Goal: Information Seeking & Learning: Compare options

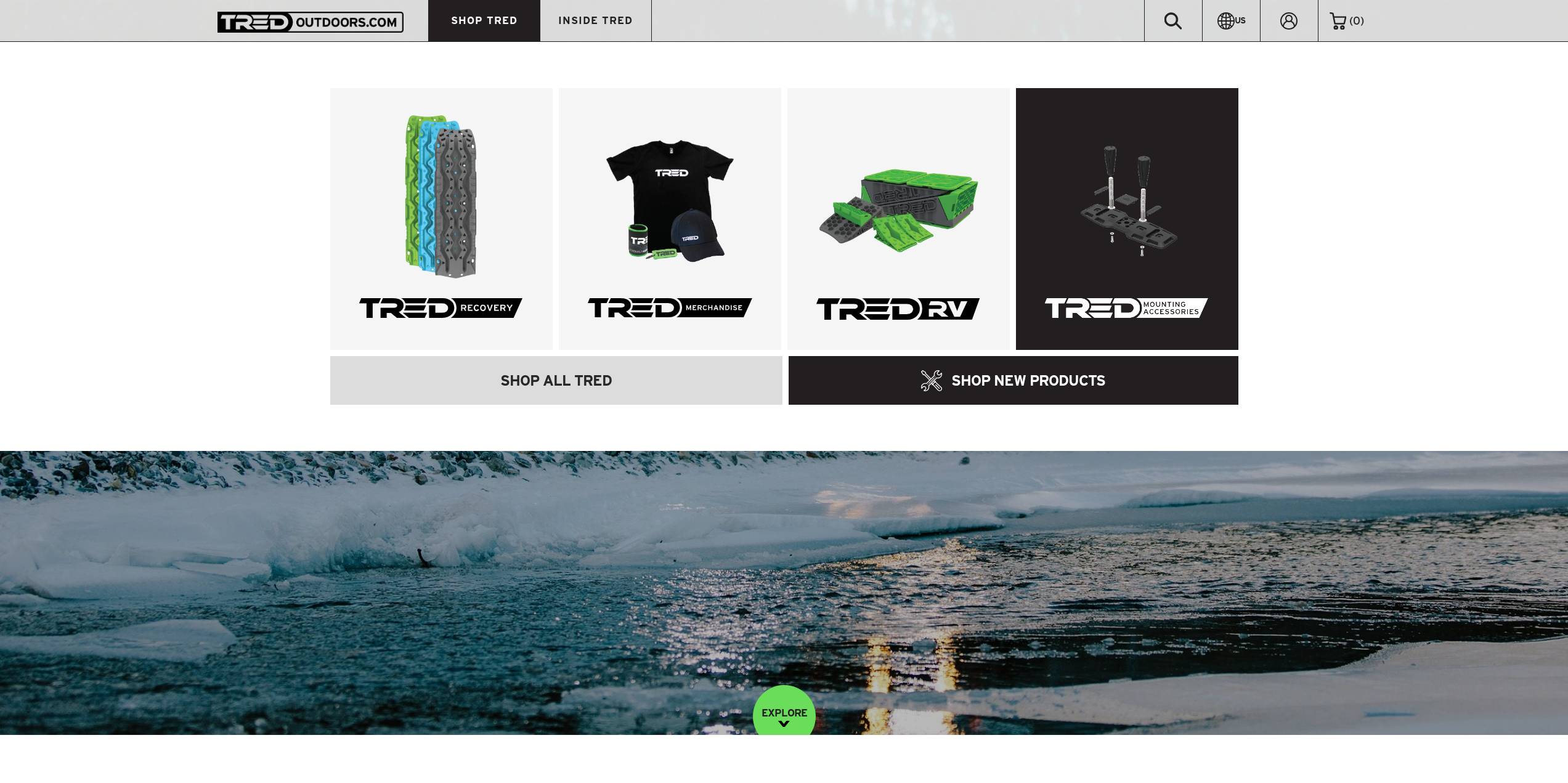
click at [1062, 175] on link at bounding box center [1127, 219] width 223 height 262
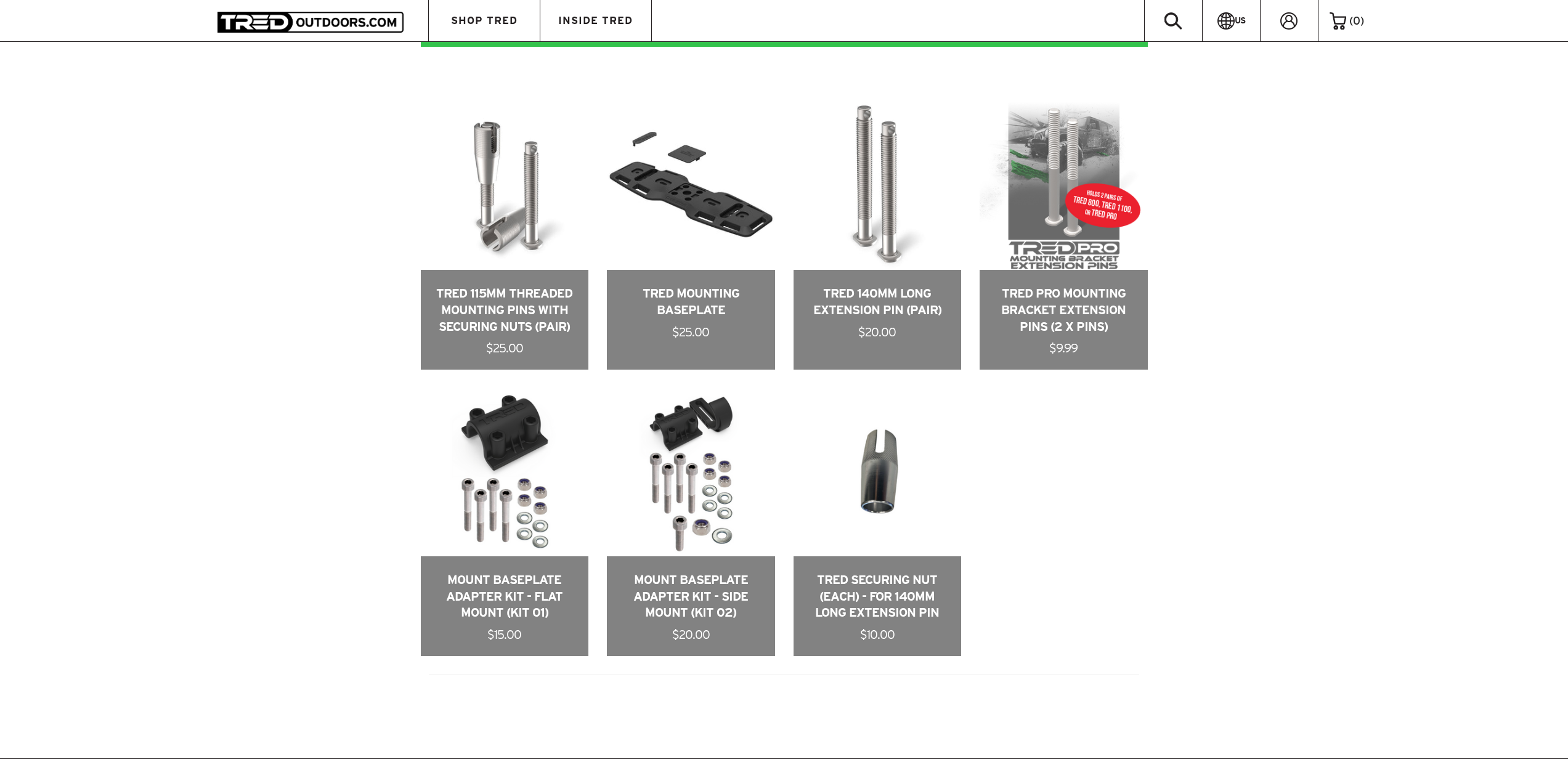
scroll to position [801, 0]
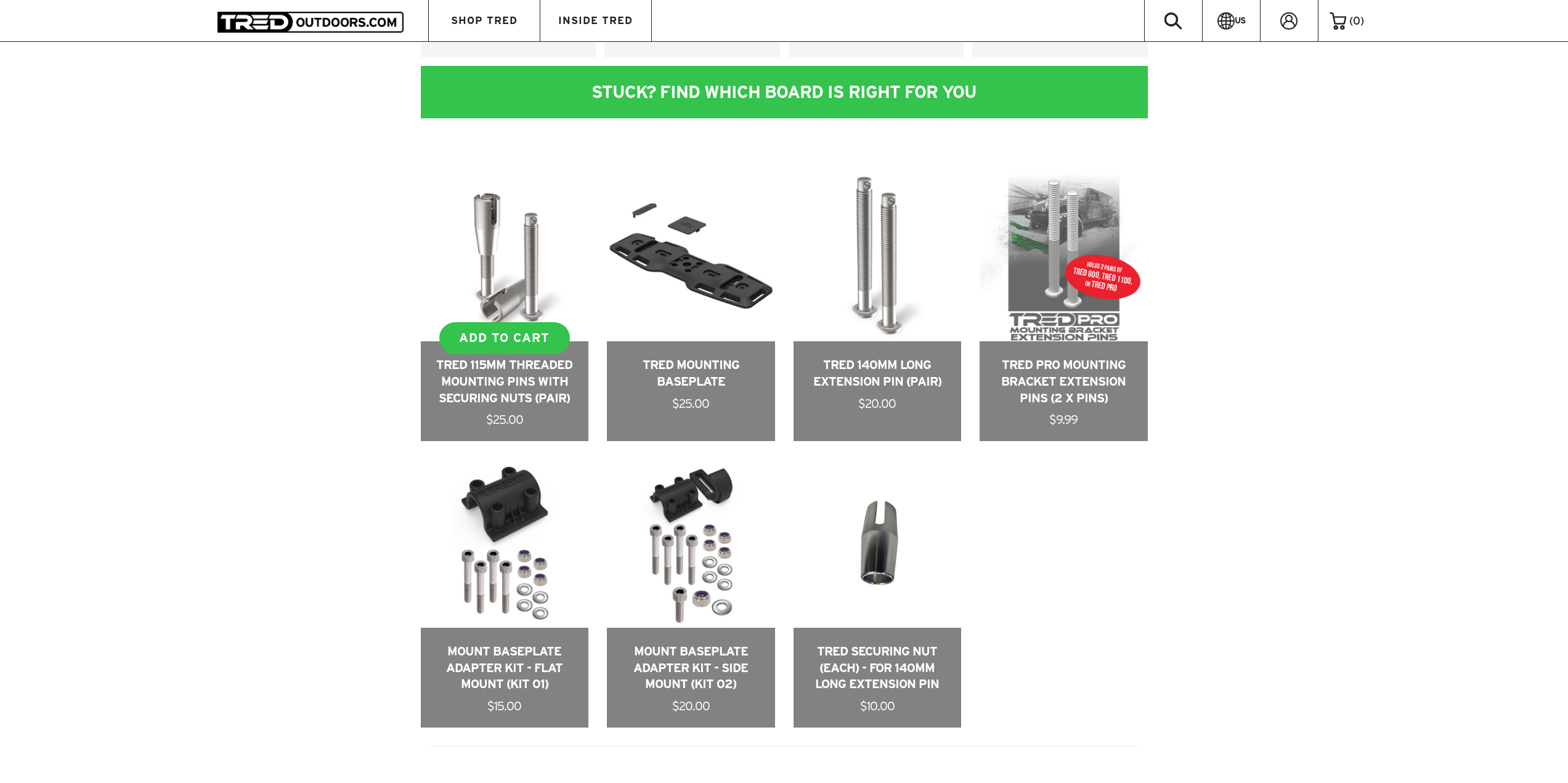
click at [525, 292] on link at bounding box center [505, 308] width 168 height 268
click at [920, 683] on link at bounding box center [878, 594] width 168 height 268
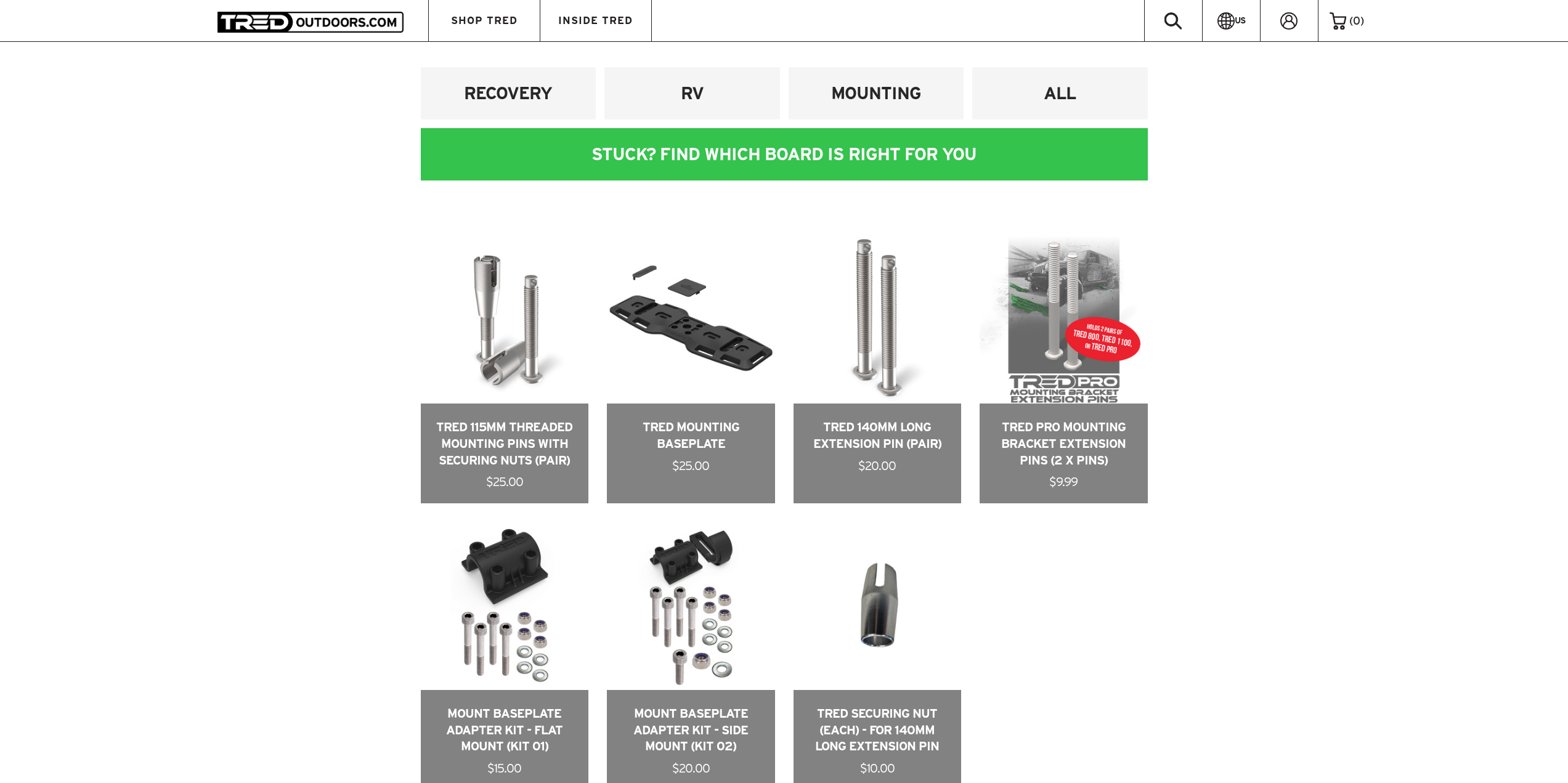
scroll to position [660, 0]
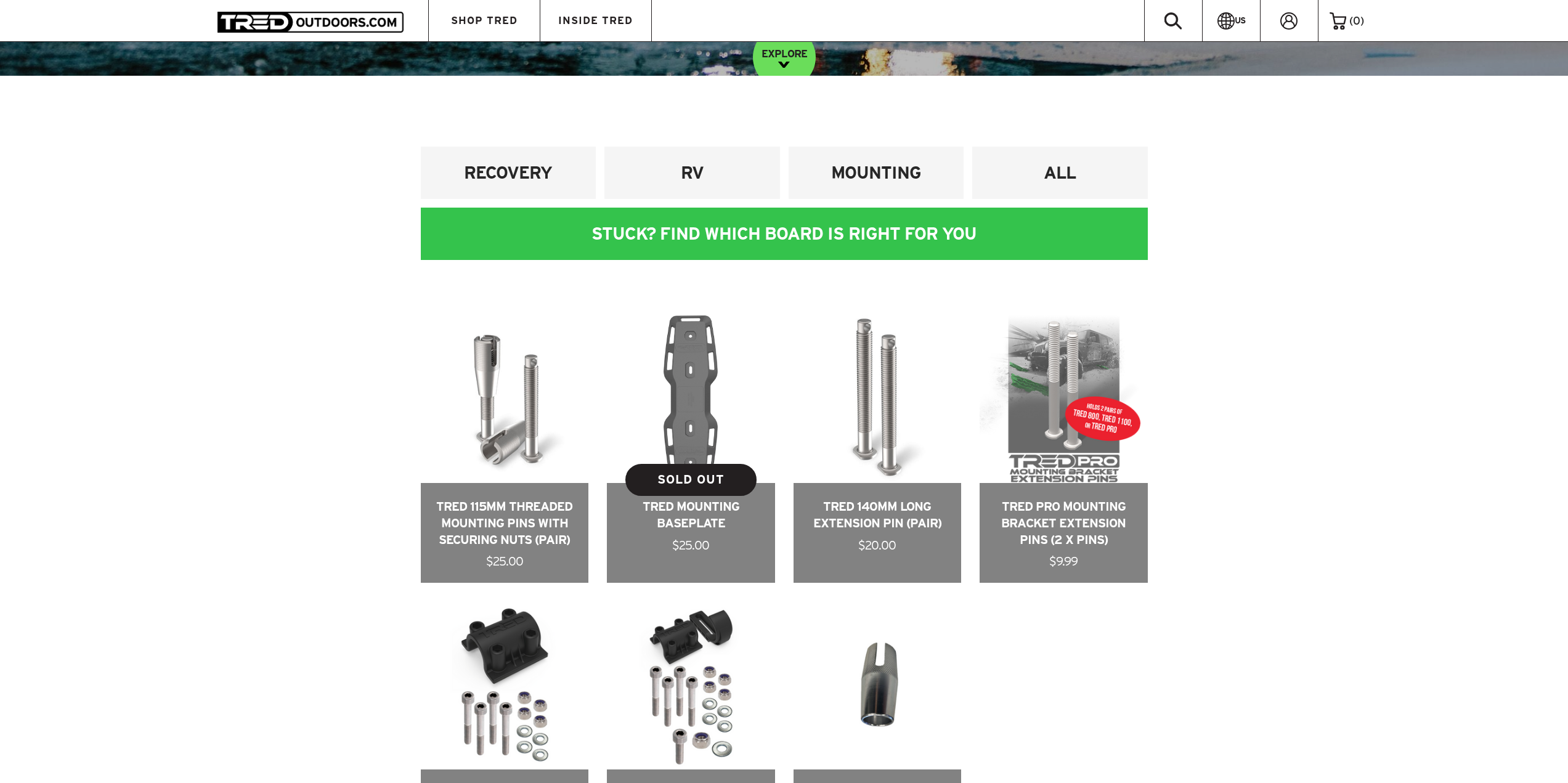
click at [627, 420] on link at bounding box center [691, 449] width 168 height 268
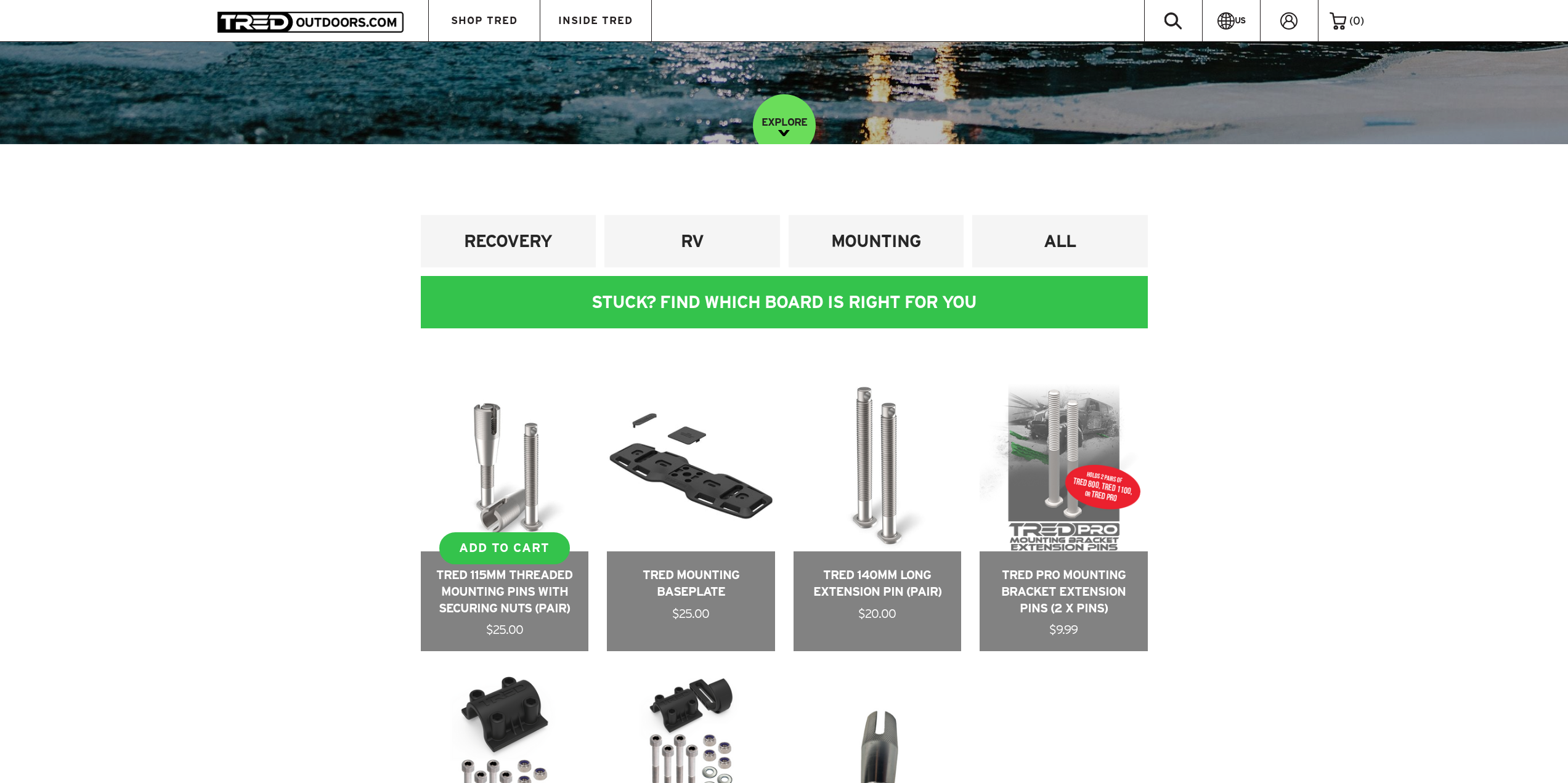
scroll to position [597, 0]
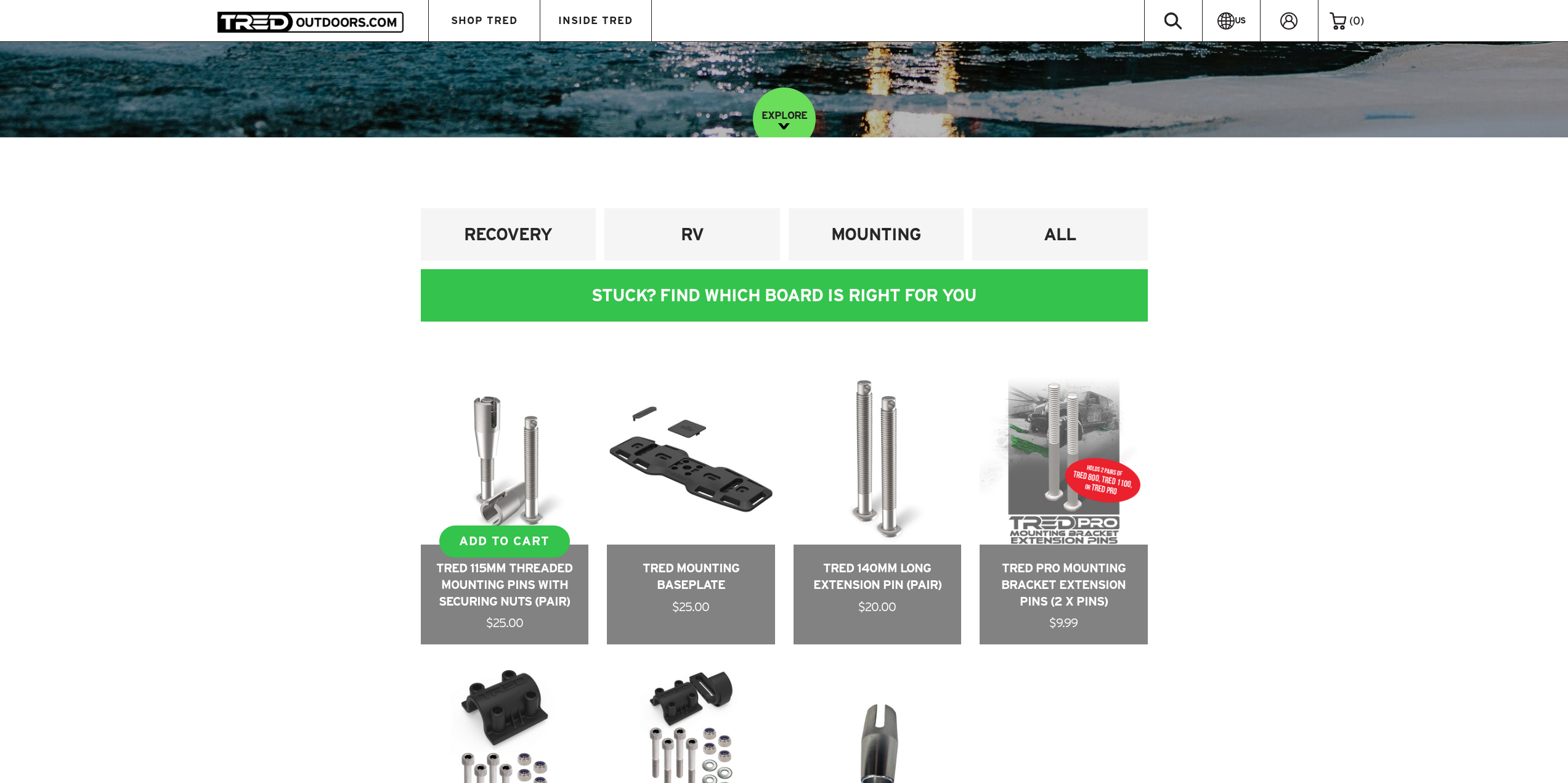
click at [503, 457] on link at bounding box center [505, 511] width 168 height 268
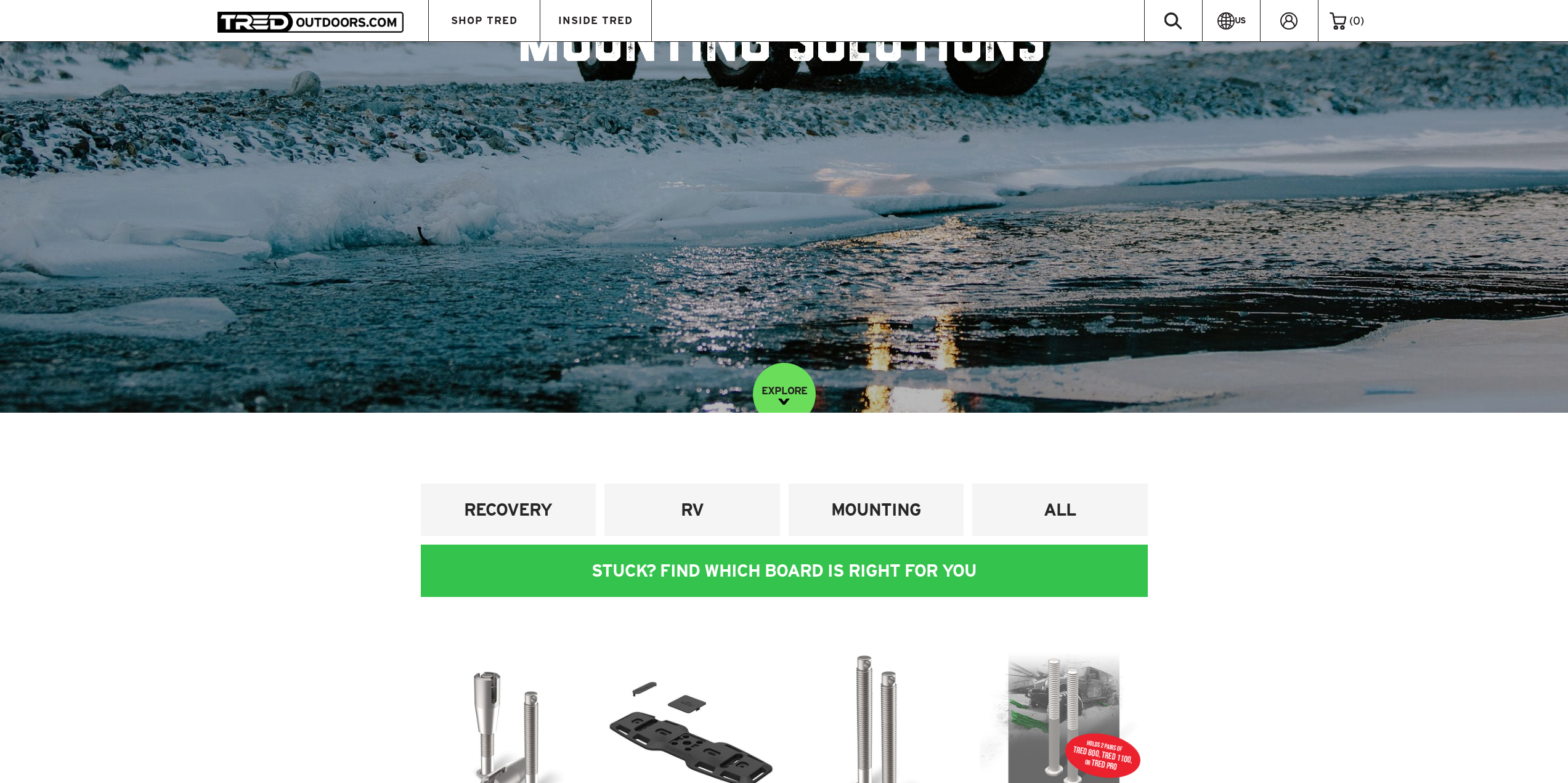
scroll to position [290, 0]
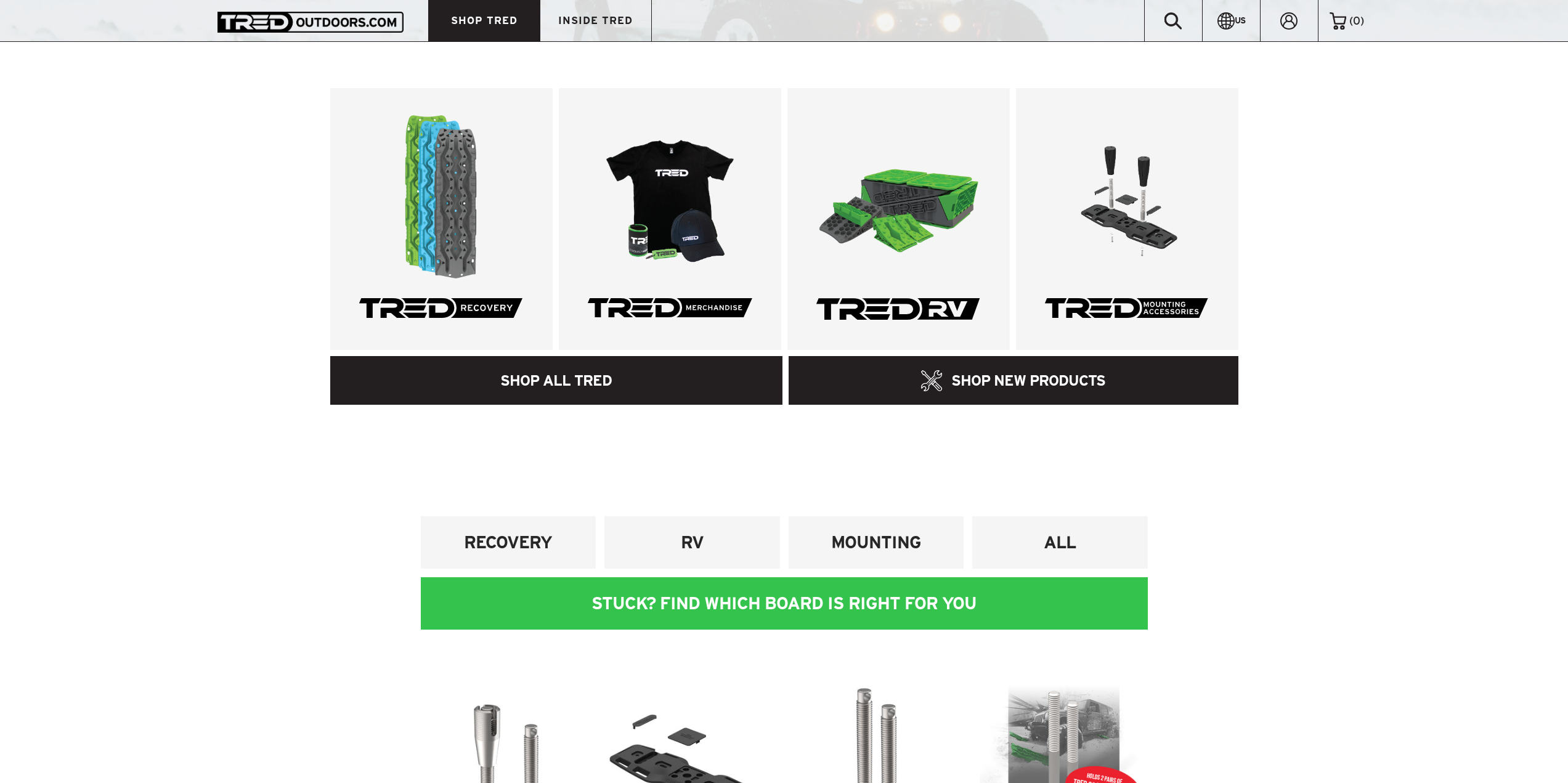
click at [542, 383] on link "SHOP ALL TRED" at bounding box center [557, 381] width 453 height 49
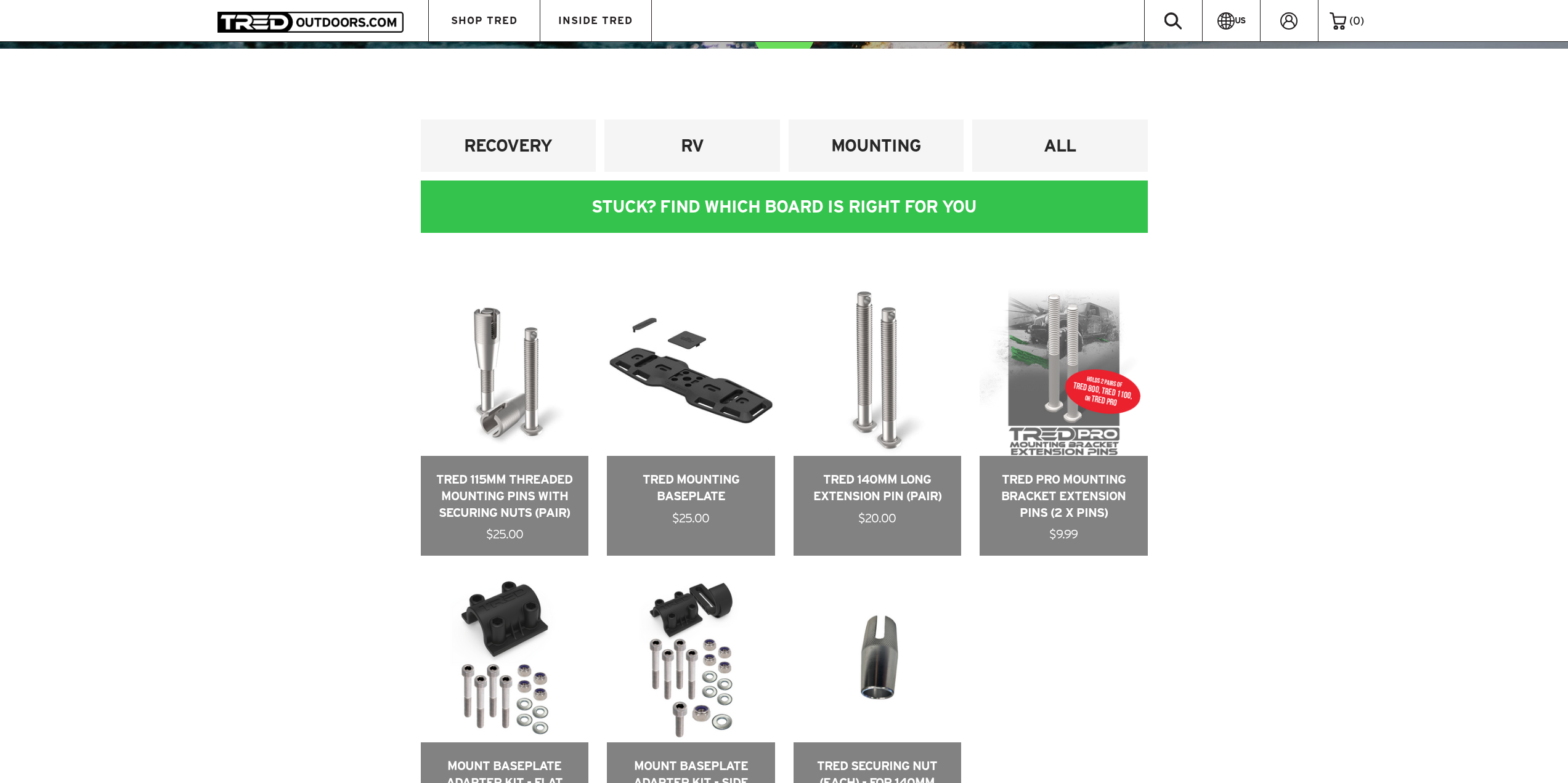
scroll to position [721, 0]
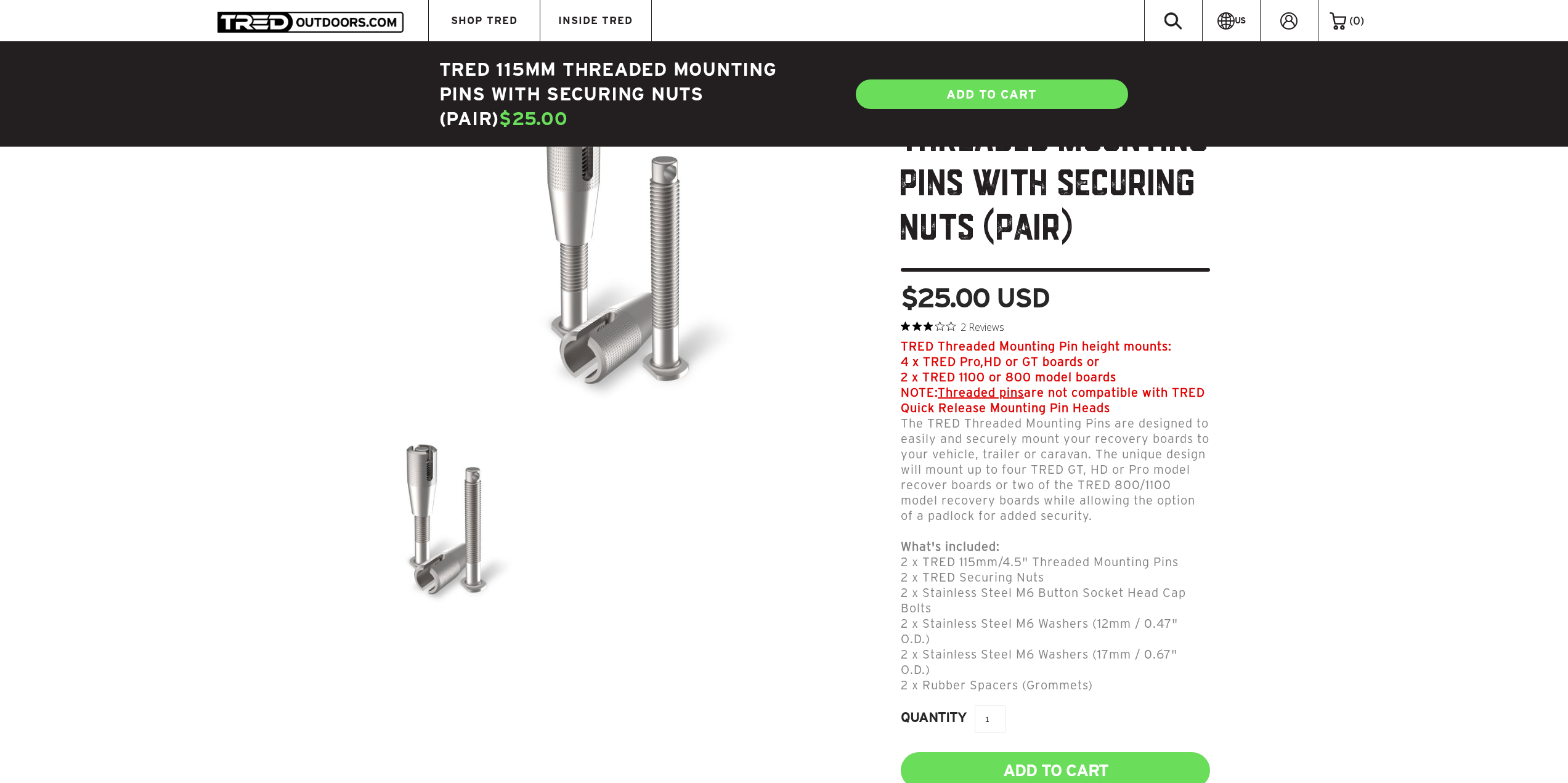
scroll to position [123, 0]
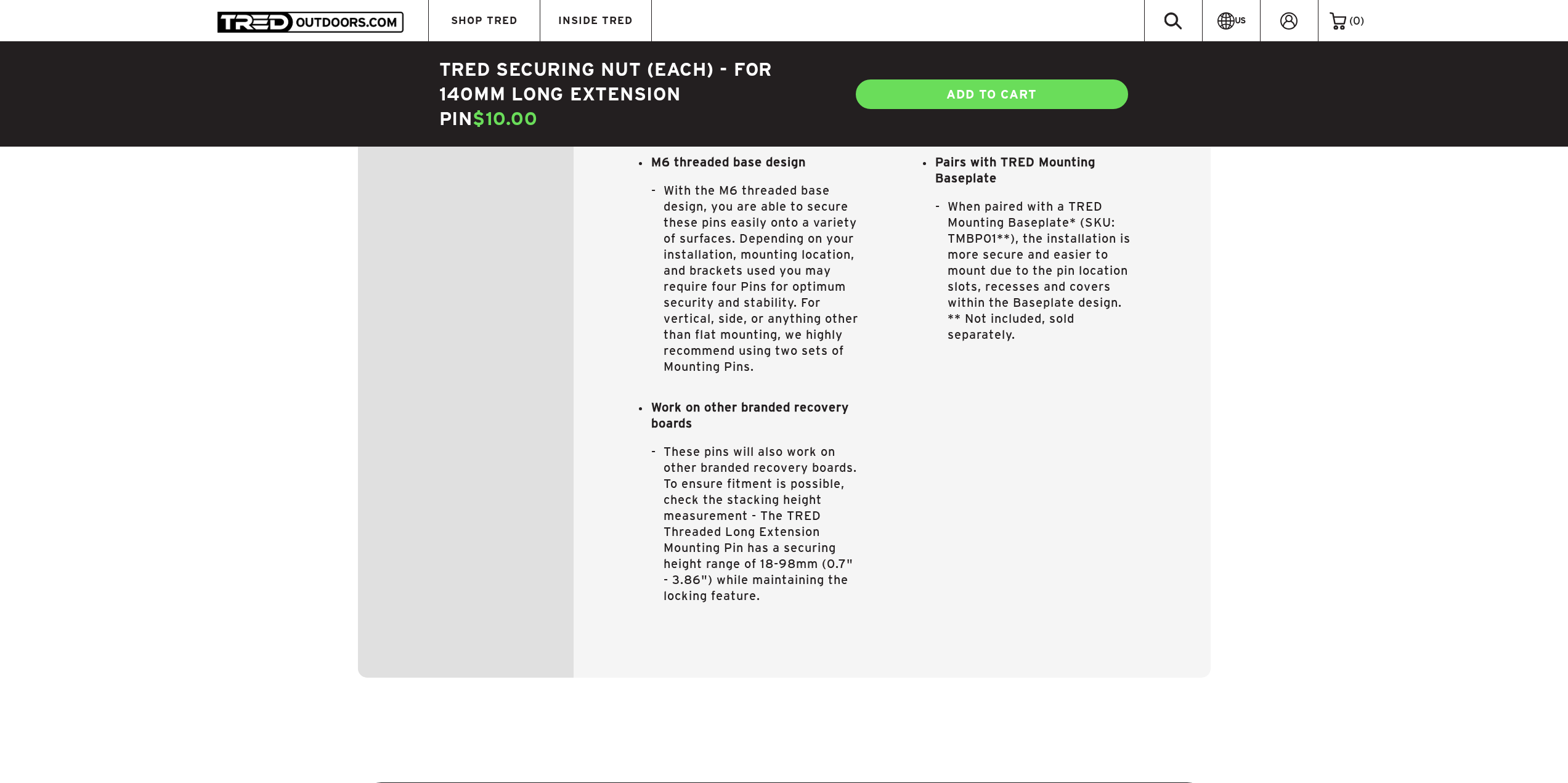
scroll to position [924, 0]
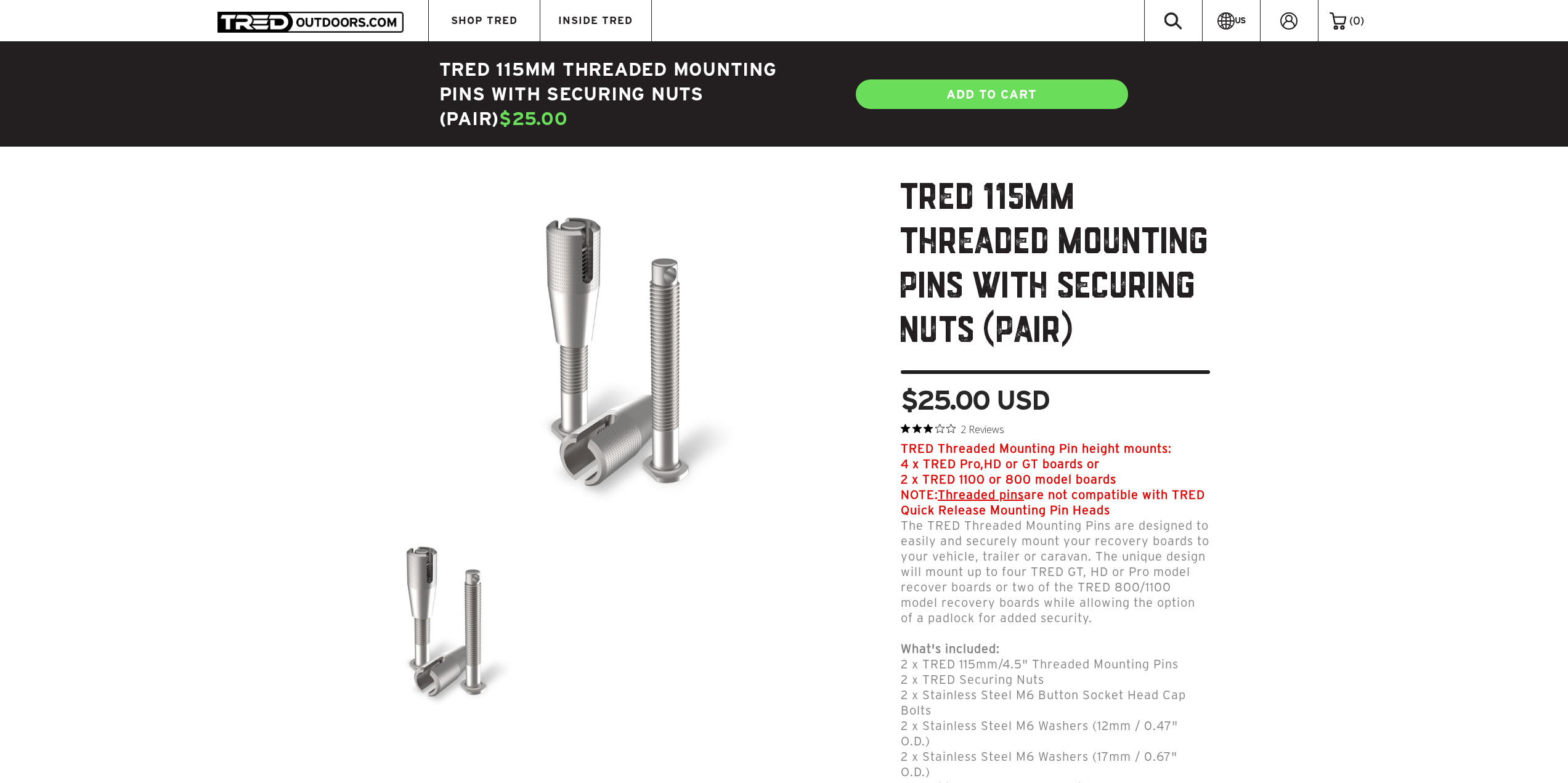
click at [1005, 495] on span "Threaded pins" at bounding box center [981, 495] width 87 height 14
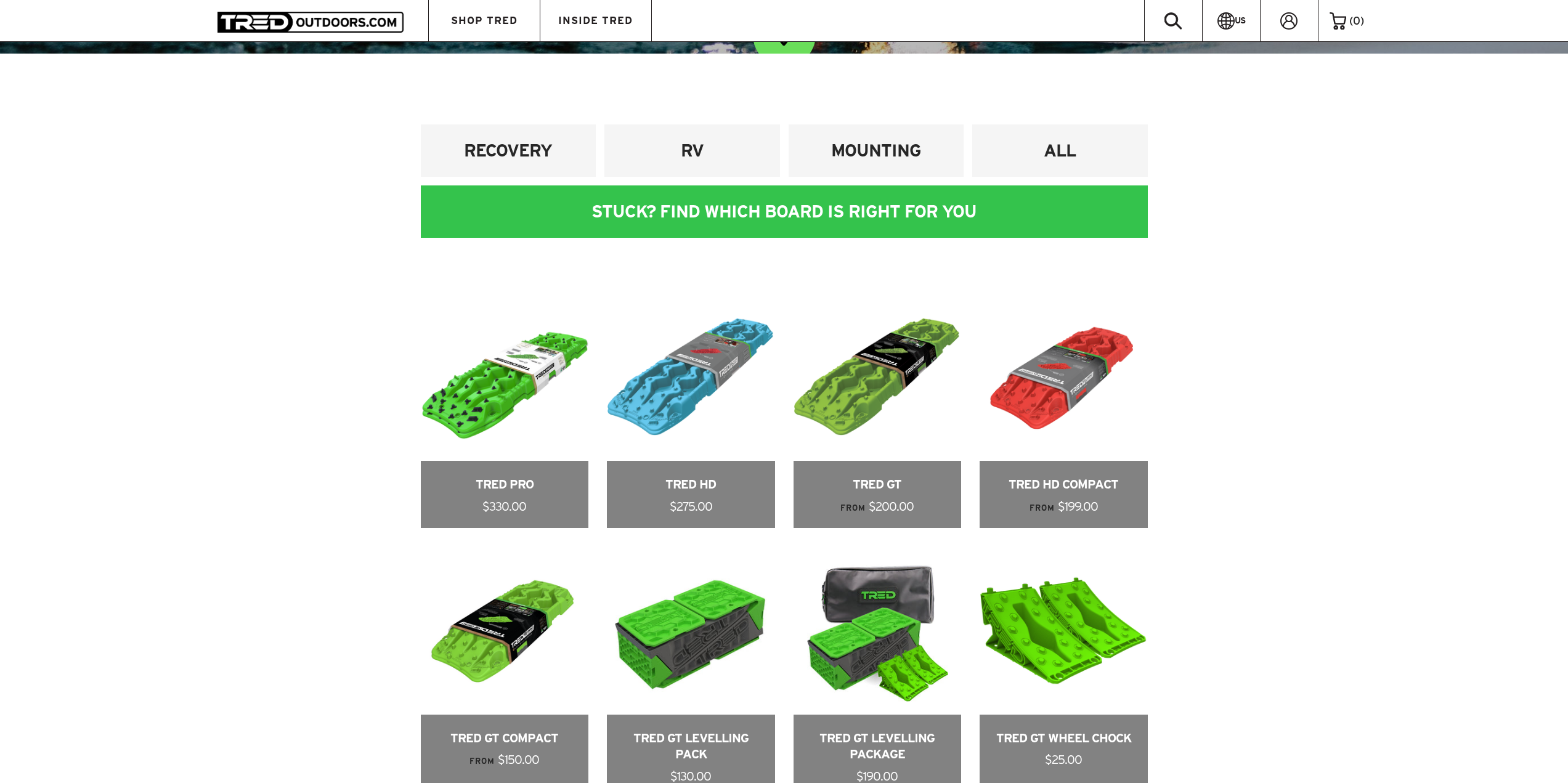
scroll to position [754, 0]
